Goal: Task Accomplishment & Management: Manage account settings

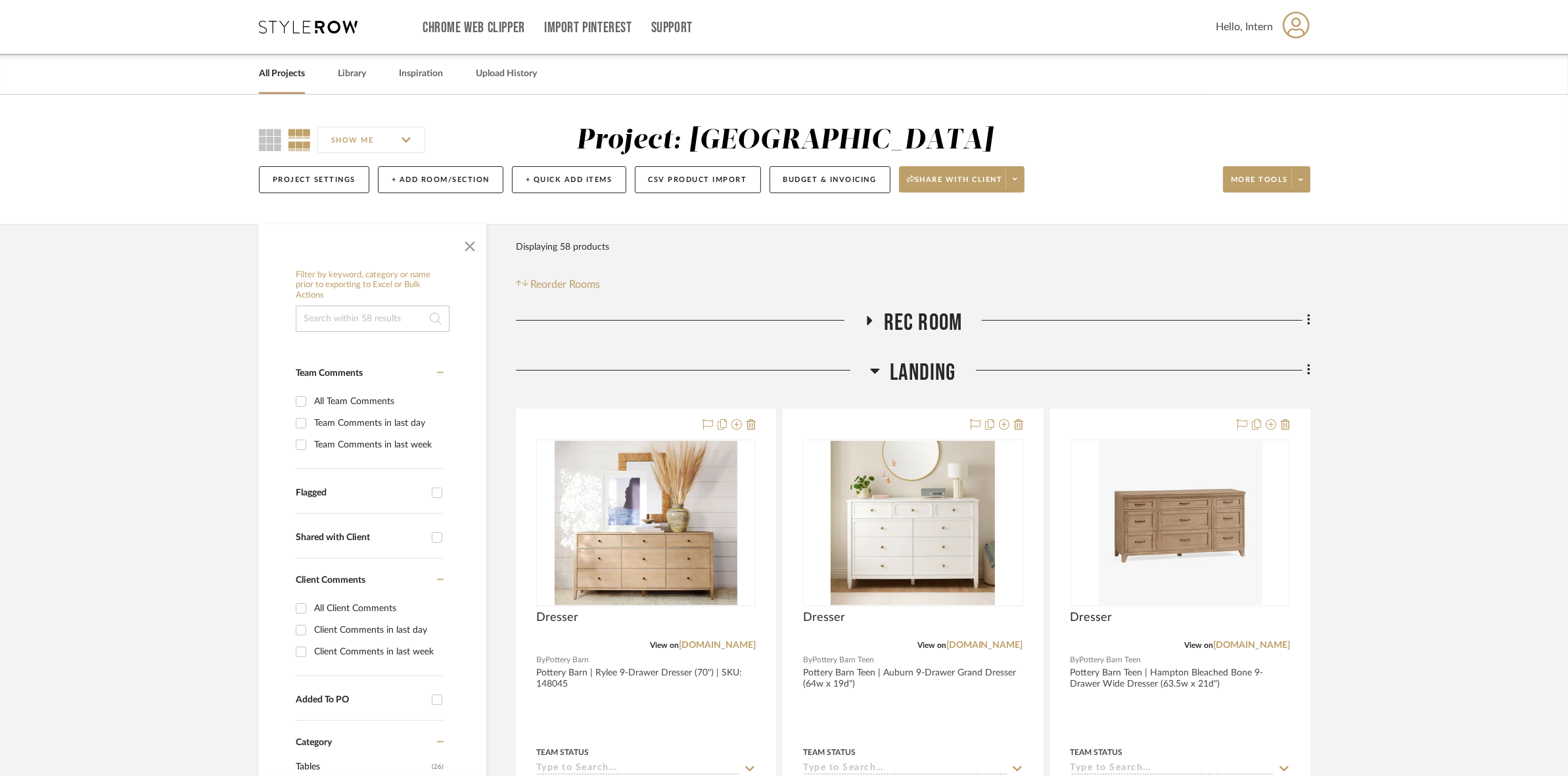
click at [884, 323] on span "Rec Room" at bounding box center [923, 323] width 79 height 29
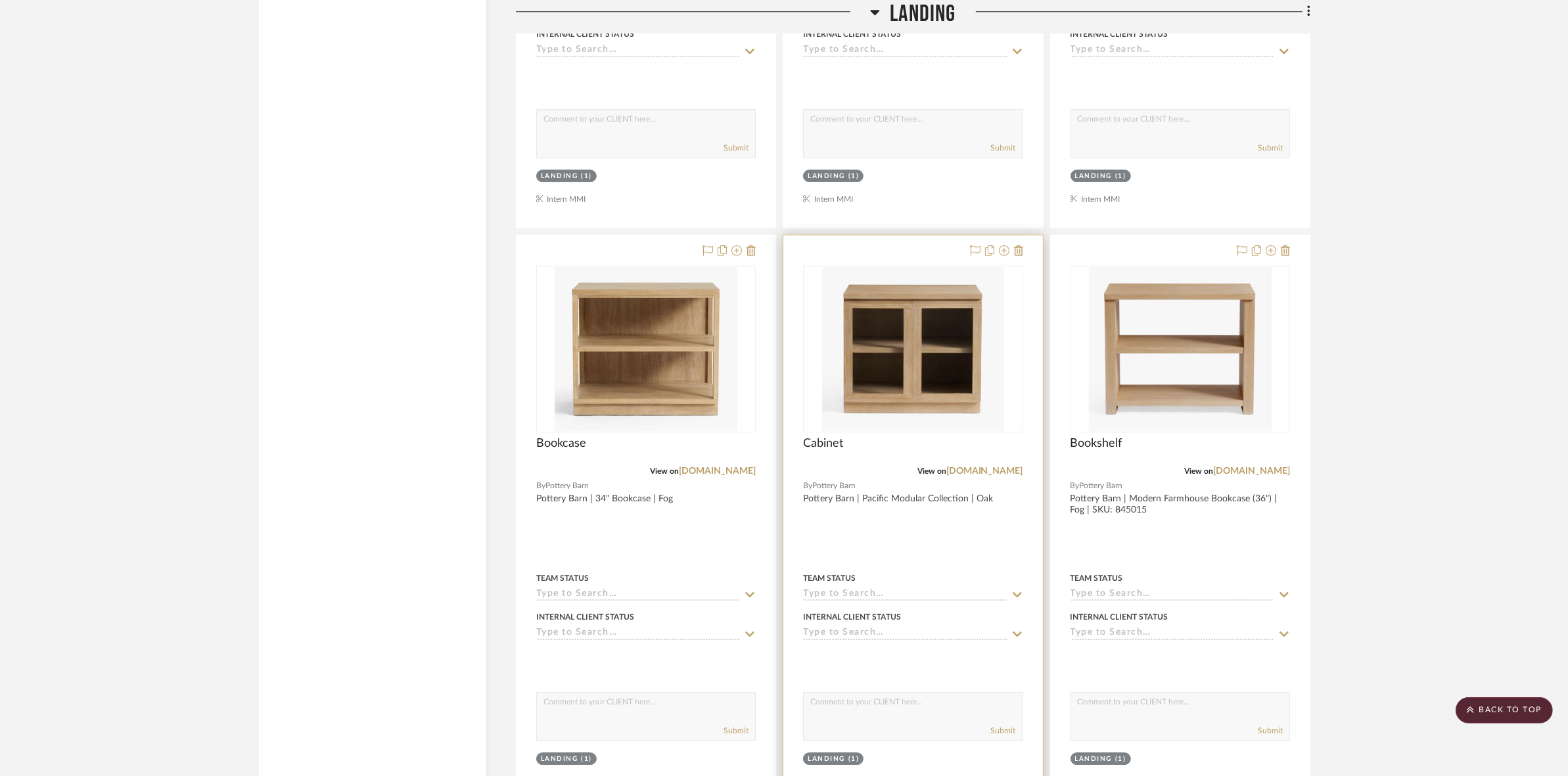
scroll to position [10592, 0]
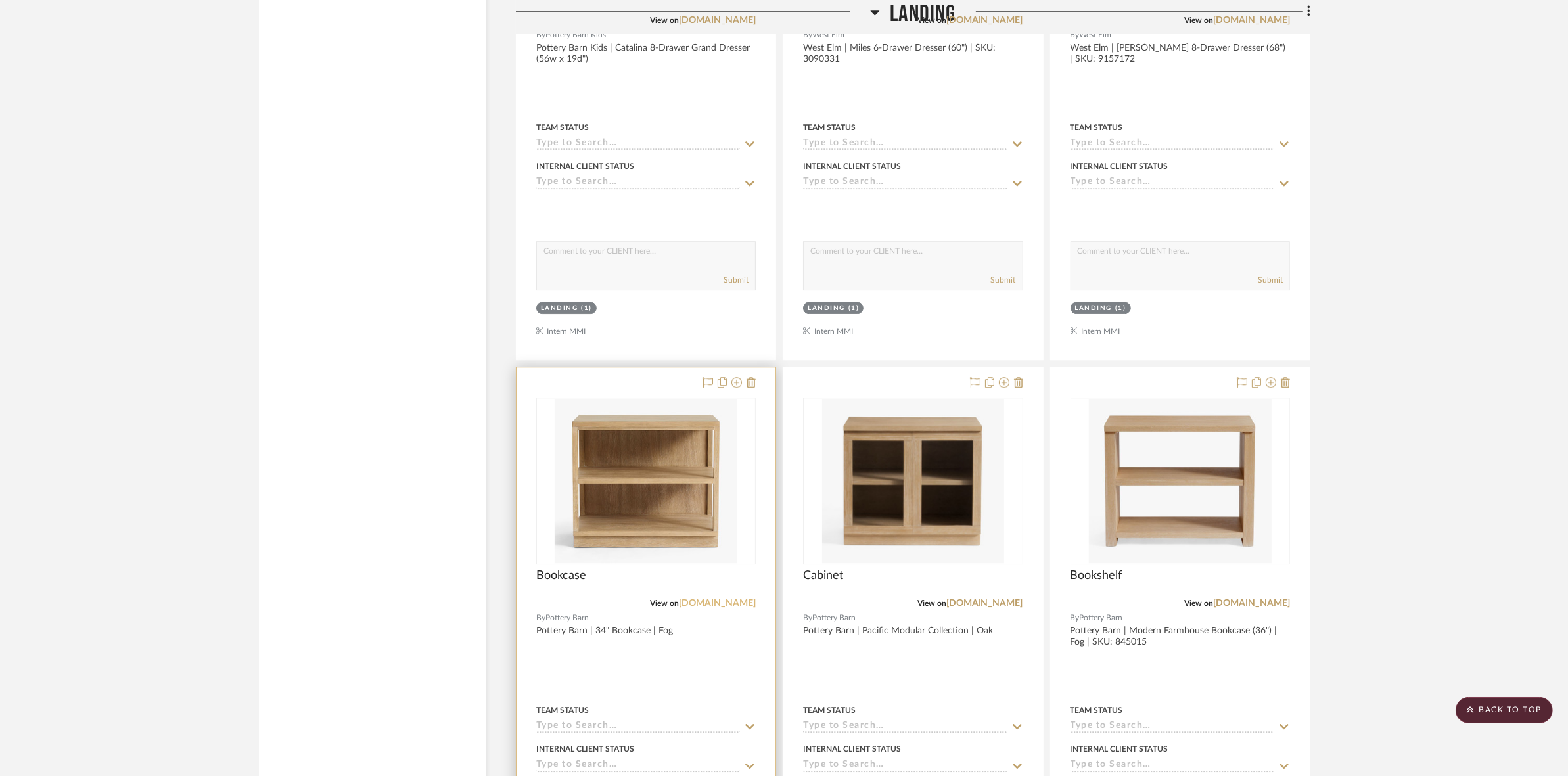
click at [706, 603] on link "[DOMAIN_NAME]" at bounding box center [717, 602] width 77 height 9
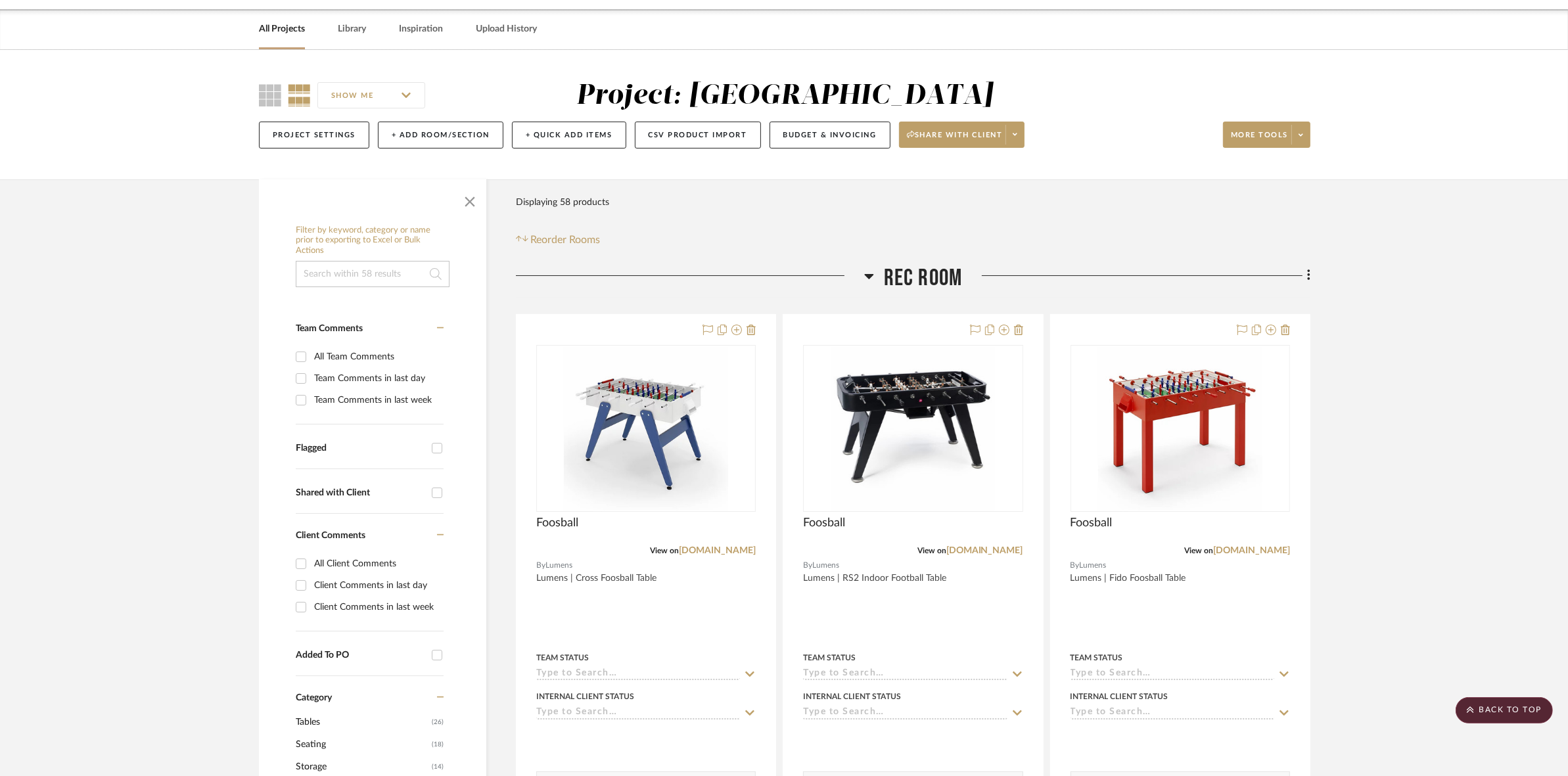
scroll to position [0, 0]
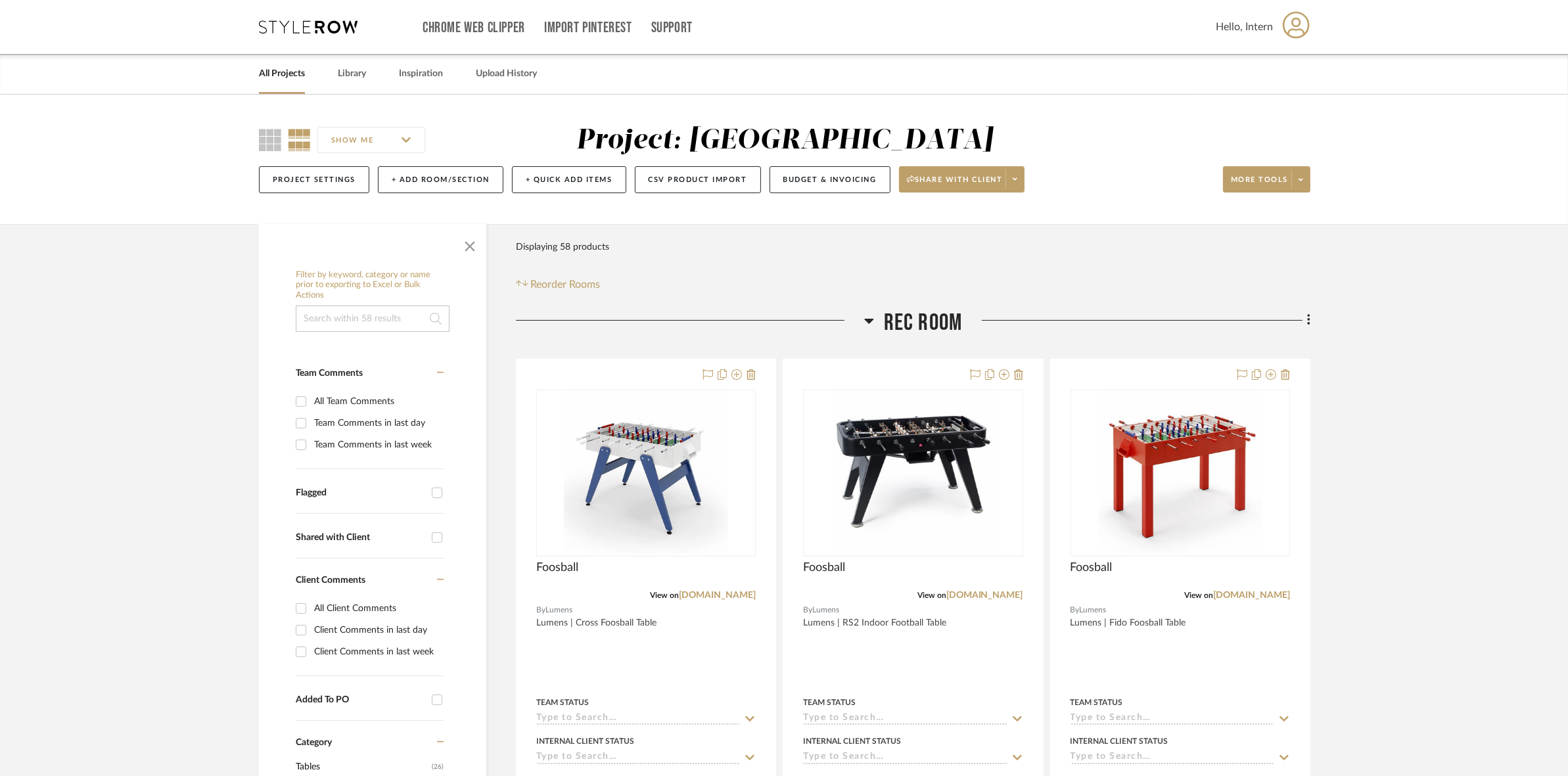
drag, startPoint x: 900, startPoint y: 304, endPoint x: 913, endPoint y: 320, distance: 20.6
click at [913, 320] on span "Rec Room" at bounding box center [923, 323] width 79 height 29
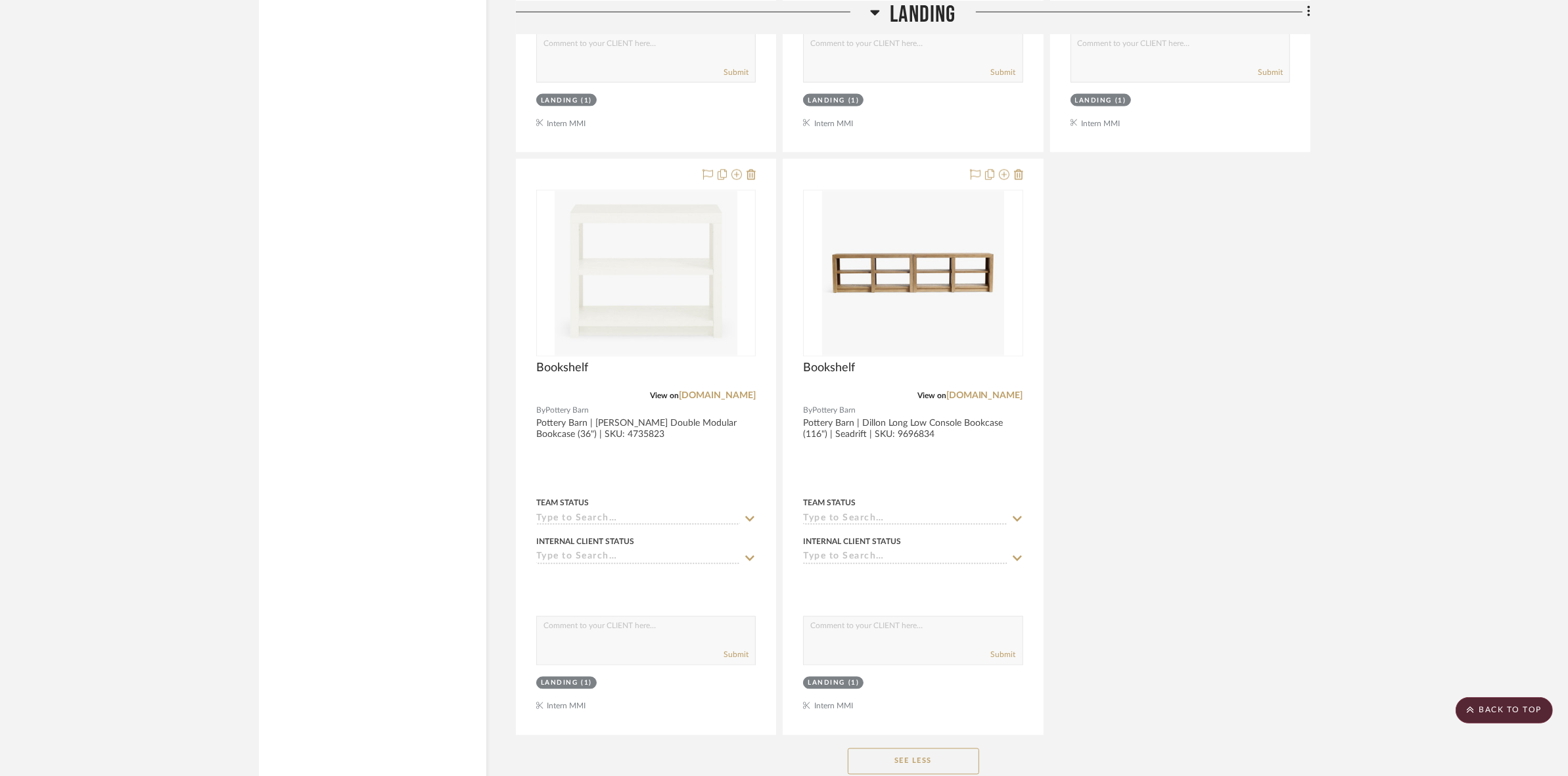
scroll to position [2627, 0]
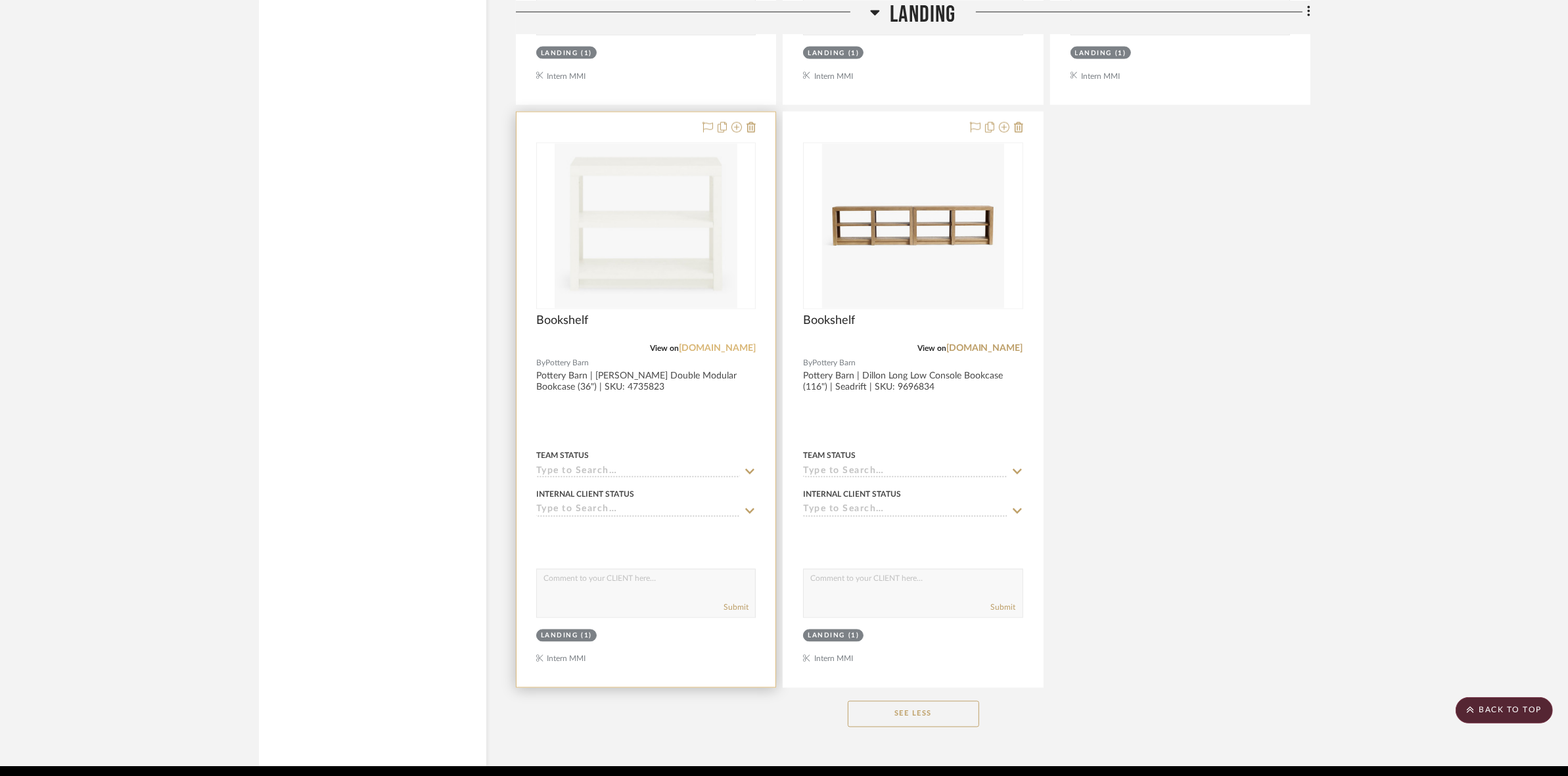
click at [717, 351] on link "[DOMAIN_NAME]" at bounding box center [717, 347] width 77 height 9
click at [761, 192] on div at bounding box center [645, 399] width 258 height 575
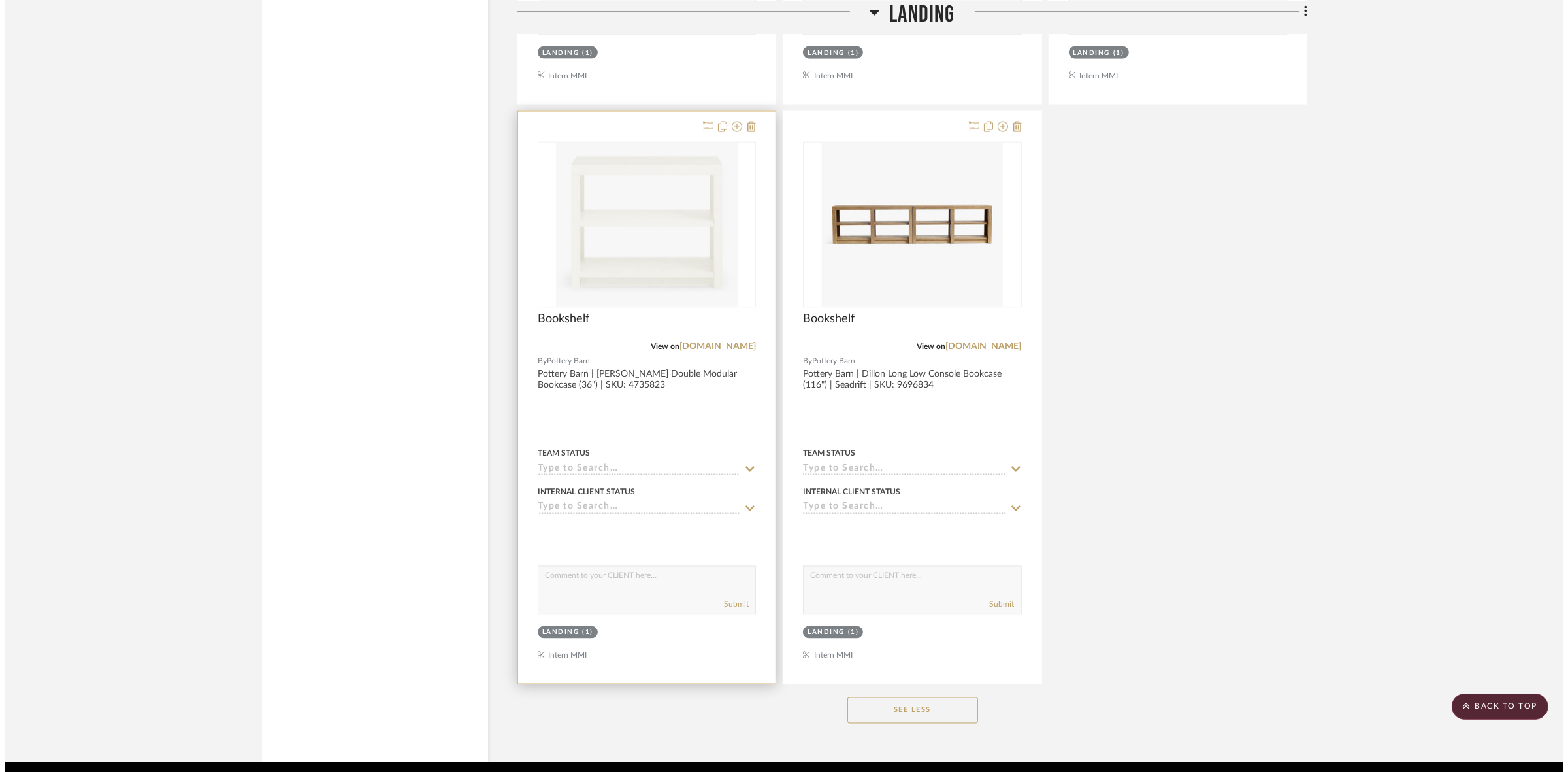
scroll to position [0, 0]
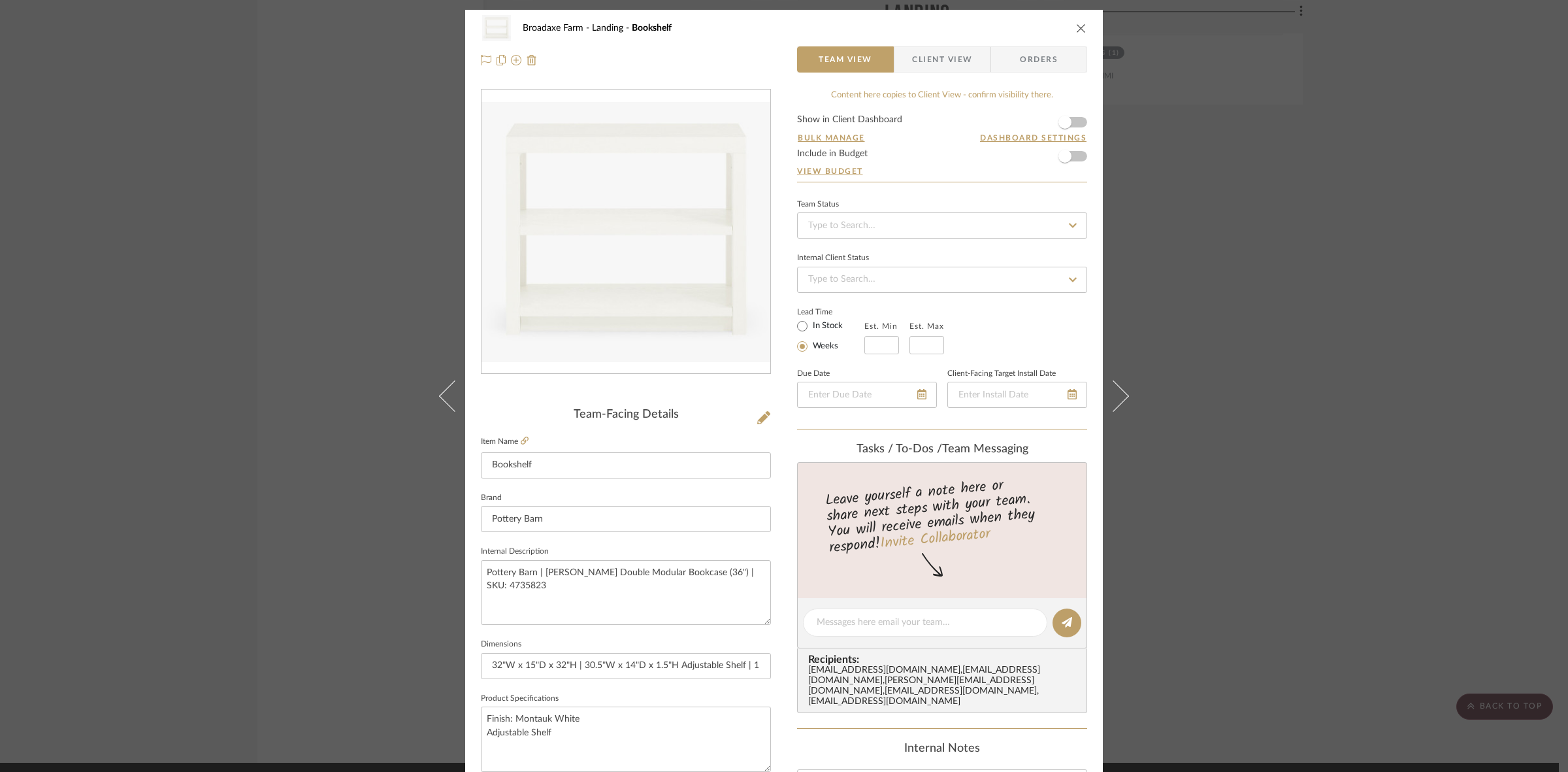
click at [745, 403] on div "Team-Facing Details Item Name Bookshelf Brand Pottery Barn Internal Description…" at bounding box center [626, 627] width 290 height 1075
click at [759, 422] on icon at bounding box center [764, 418] width 13 height 13
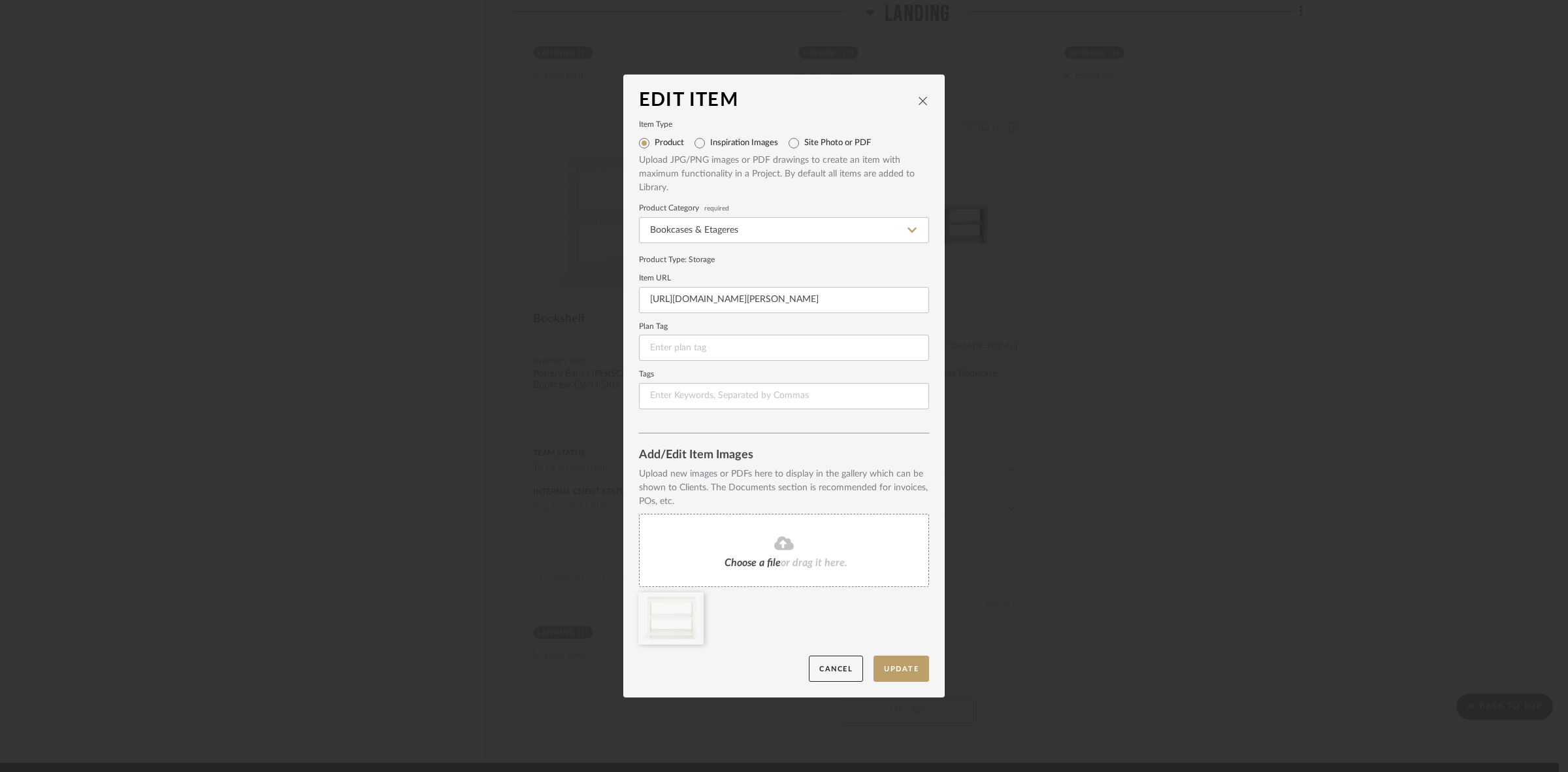
click at [789, 554] on div "Choose a file or drag it here." at bounding box center [784, 550] width 290 height 73
click at [692, 600] on icon at bounding box center [693, 600] width 9 height 11
click at [885, 670] on button "Update" at bounding box center [901, 668] width 55 height 27
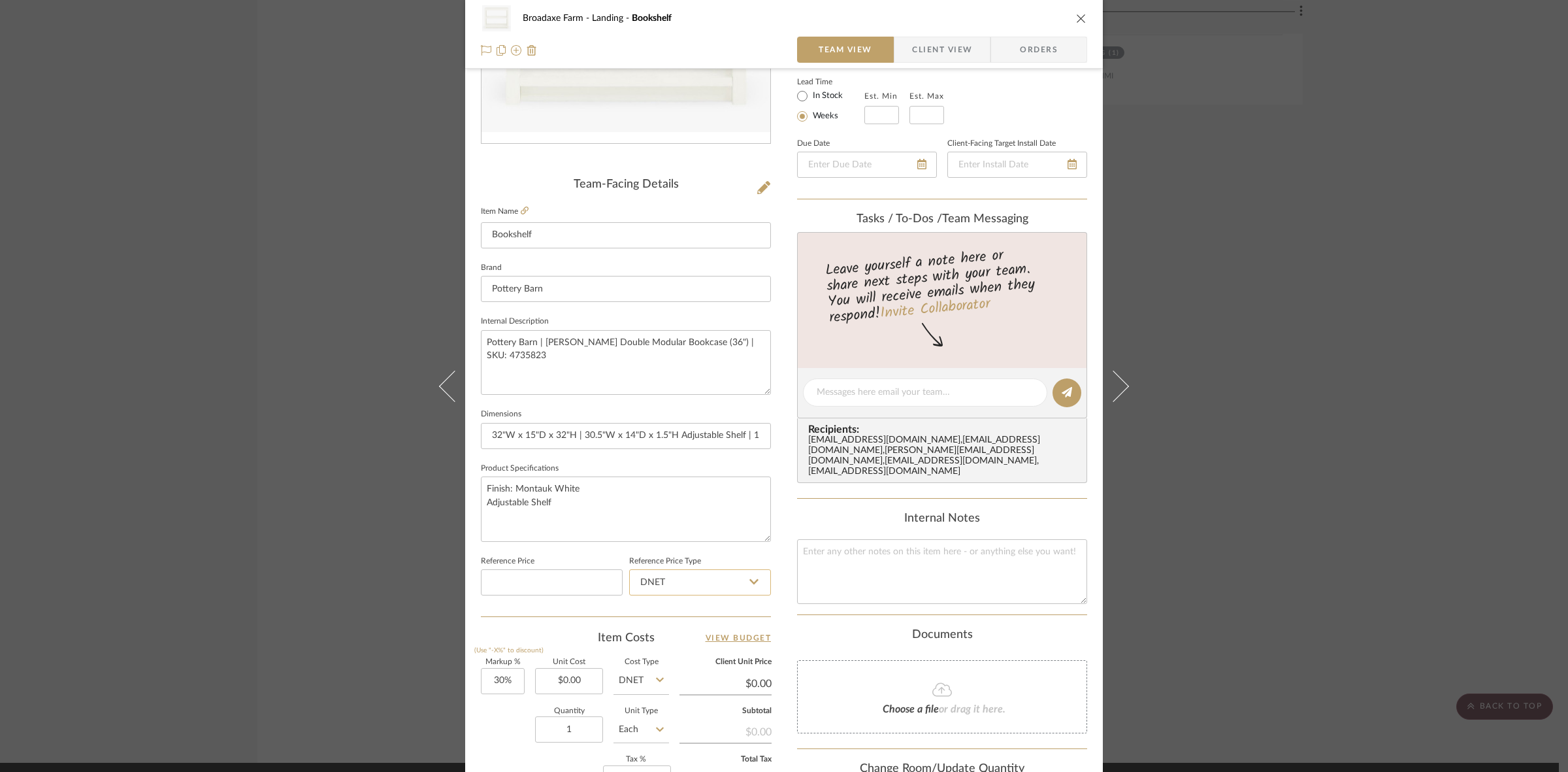
scroll to position [444, 0]
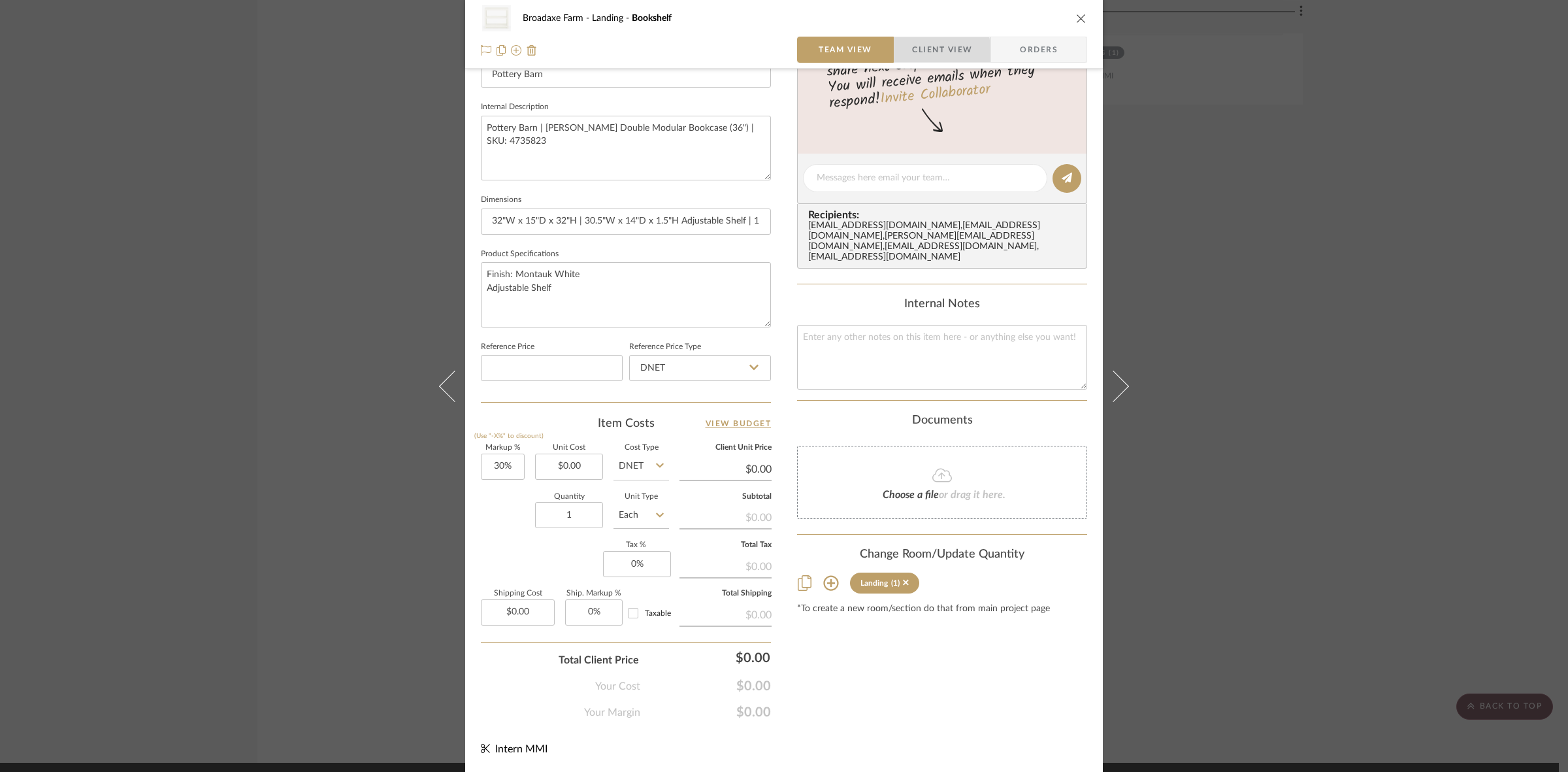
click at [912, 54] on span "Client View" at bounding box center [942, 49] width 60 height 26
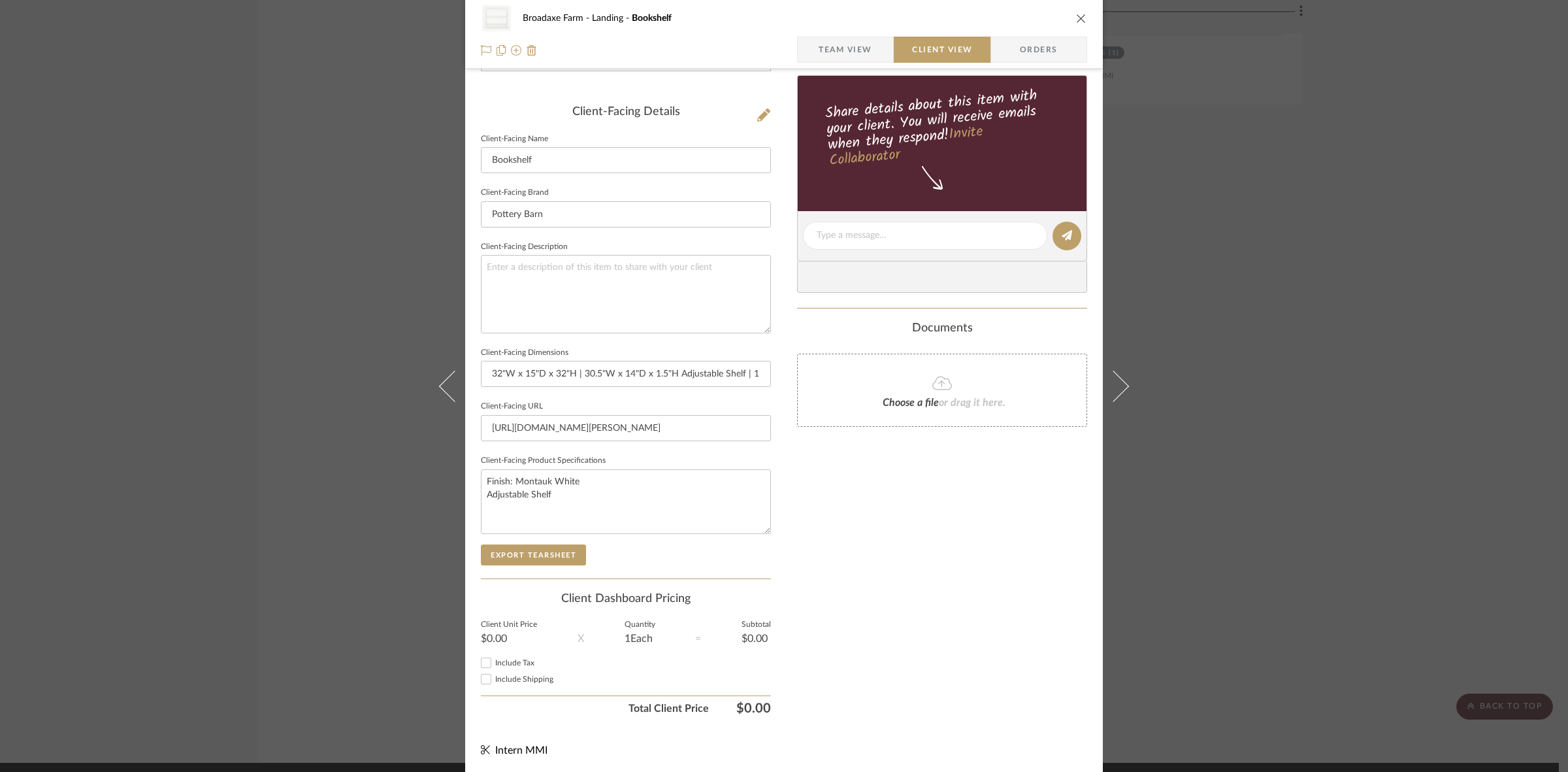
click at [581, 567] on div "Client-Facing Details Client-Facing Name Bookshelf Client-Facing Brand Pottery …" at bounding box center [626, 341] width 290 height 473
click at [563, 566] on div "Client-Facing Details Client-Facing Name Bookshelf Client-Facing Brand Pottery …" at bounding box center [626, 341] width 290 height 473
click at [563, 560] on button "Export Tearsheet" at bounding box center [533, 555] width 105 height 21
